Goal: Information Seeking & Learning: Understand process/instructions

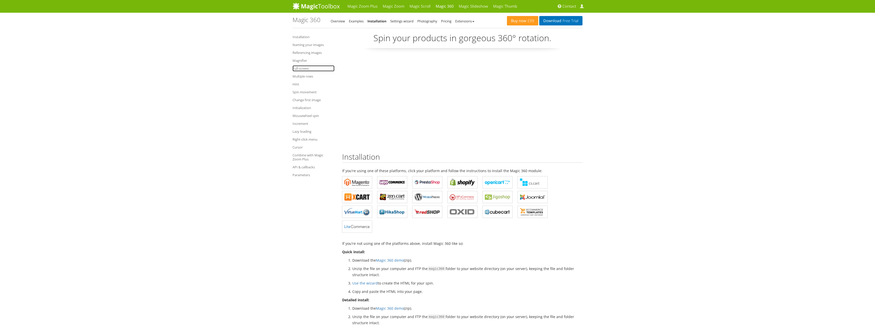
click at [298, 70] on link "Full-screen" at bounding box center [313, 68] width 42 height 6
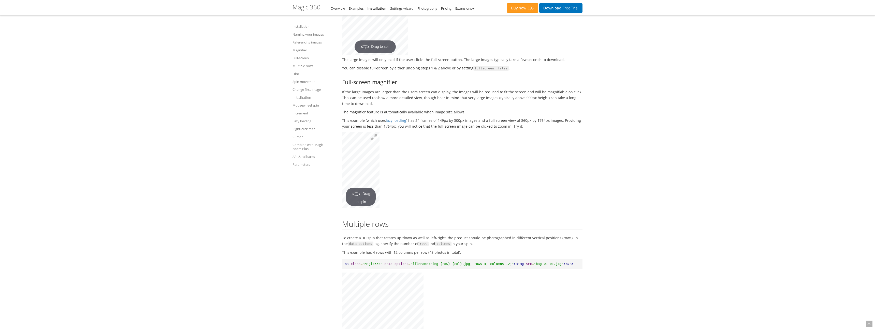
scroll to position [1386, 0]
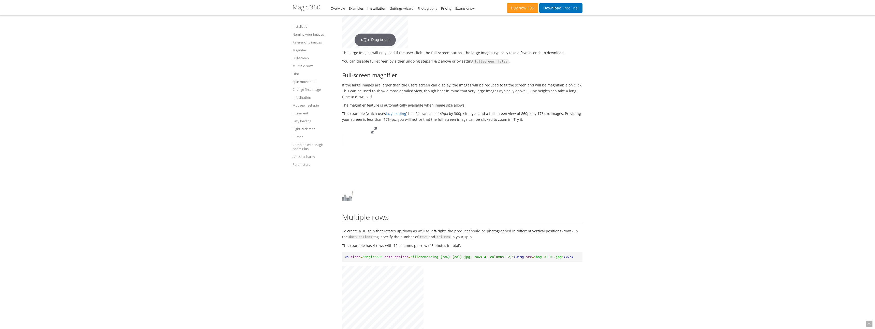
click at [373, 125] on button at bounding box center [373, 130] width 11 height 11
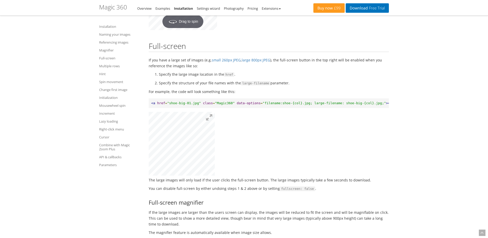
scroll to position [1264, 0]
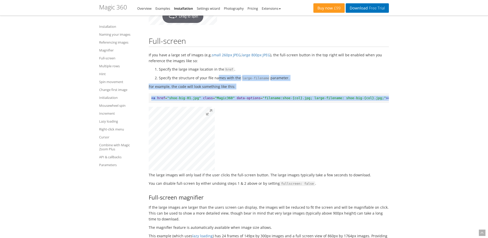
drag, startPoint x: 226, startPoint y: 118, endPoint x: 236, endPoint y: 150, distance: 33.4
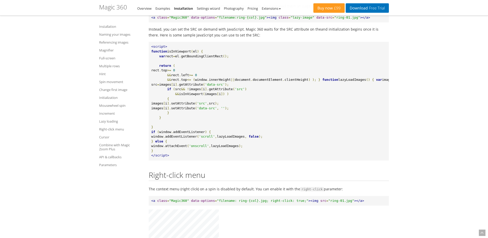
scroll to position [3933, 0]
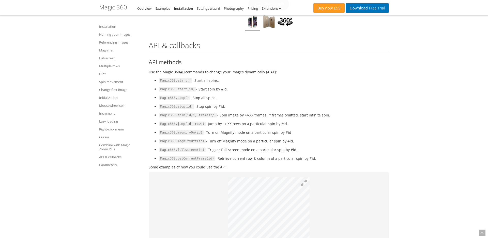
scroll to position [4520, 0]
click at [104, 58] on link "Full-screen" at bounding box center [120, 58] width 43 height 6
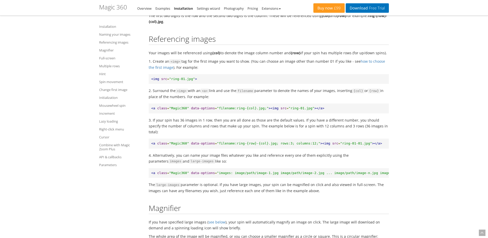
scroll to position [775, 0]
click at [108, 58] on link "Full-screen" at bounding box center [120, 58] width 43 height 6
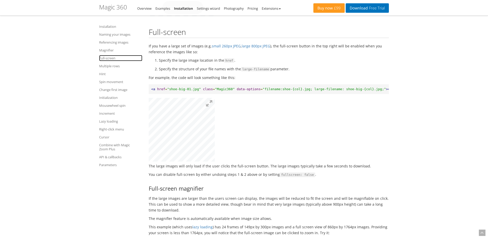
drag, startPoint x: 108, startPoint y: 58, endPoint x: 103, endPoint y: 58, distance: 5.4
click at [108, 58] on link "Full-screen" at bounding box center [120, 58] width 43 height 6
click at [103, 58] on link "Full-screen" at bounding box center [120, 58] width 43 height 6
click at [105, 58] on link "Full-screen" at bounding box center [120, 58] width 43 height 6
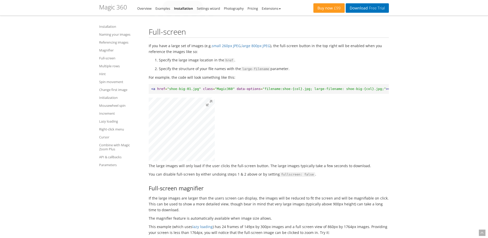
scroll to position [1273, 0]
click at [105, 58] on link "Full-screen" at bounding box center [120, 58] width 43 height 6
